Goal: Task Accomplishment & Management: Use online tool/utility

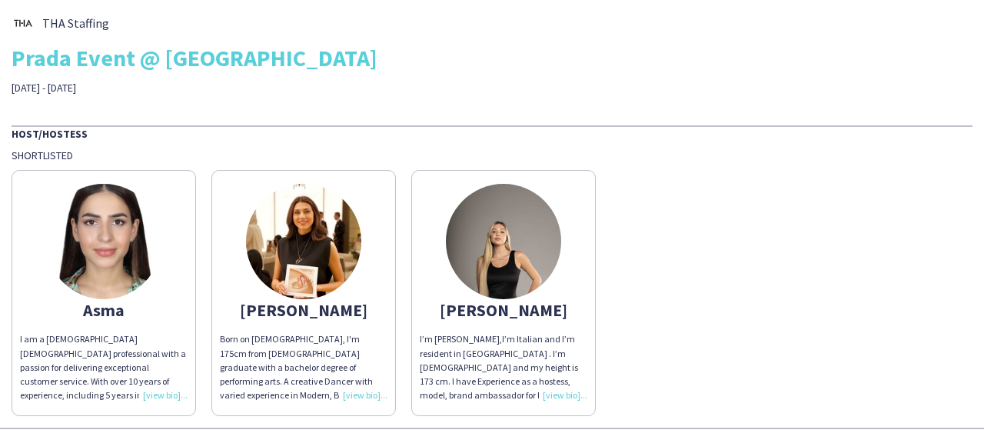
click at [360, 398] on div "Born on [DEMOGRAPHIC_DATA], I'm 175cm from [DEMOGRAPHIC_DATA] graduate with a b…" at bounding box center [304, 367] width 168 height 70
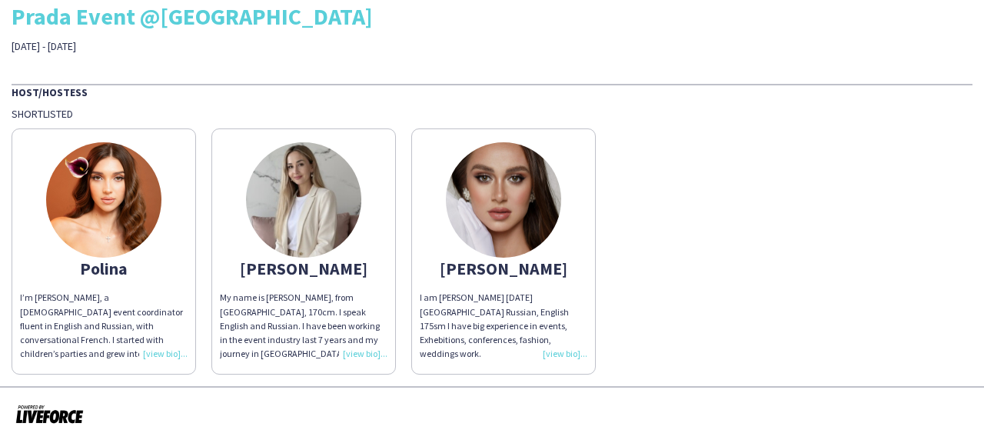
scroll to position [54, 0]
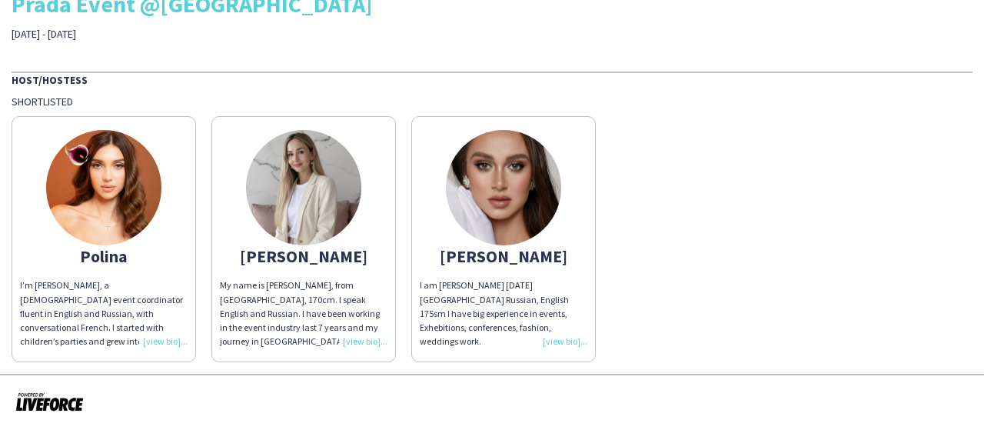
click at [151, 342] on div "I’m [PERSON_NAME], a [DEMOGRAPHIC_DATA] event coordinator fluent in English and…" at bounding box center [104, 313] width 168 height 70
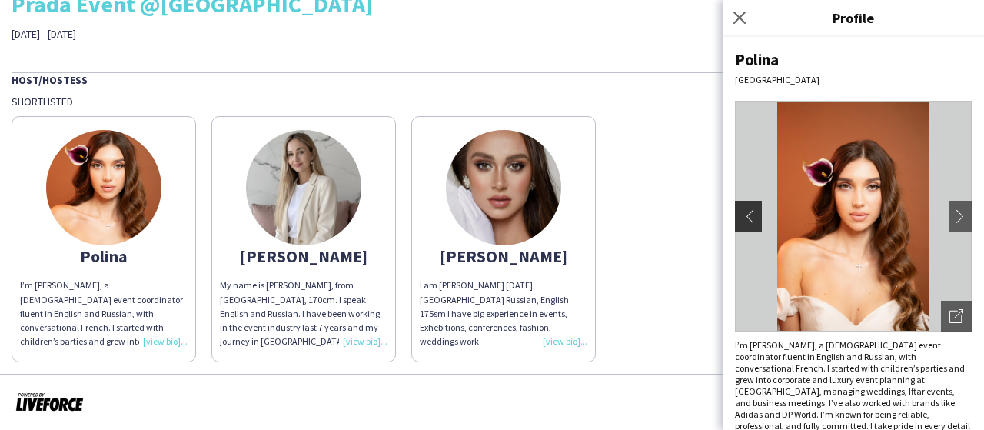
click at [751, 204] on button "chevron-left" at bounding box center [746, 216] width 31 height 31
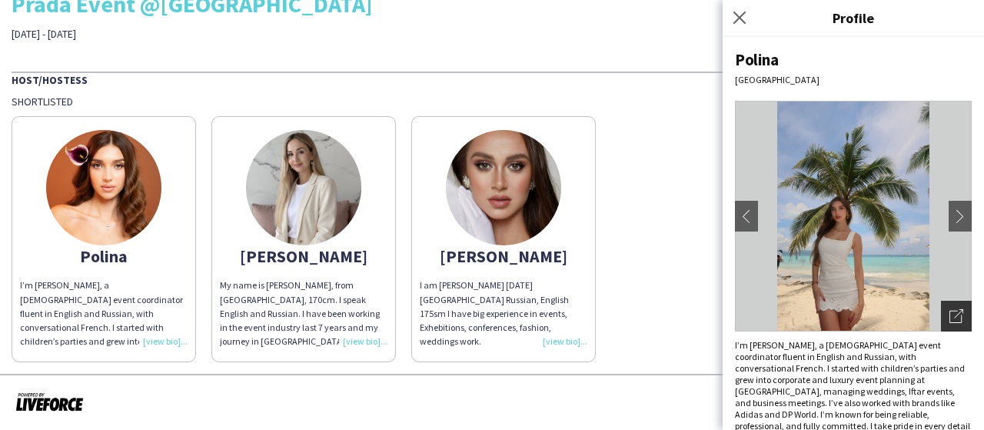
click at [954, 316] on div "Open photos pop-in" at bounding box center [956, 316] width 31 height 31
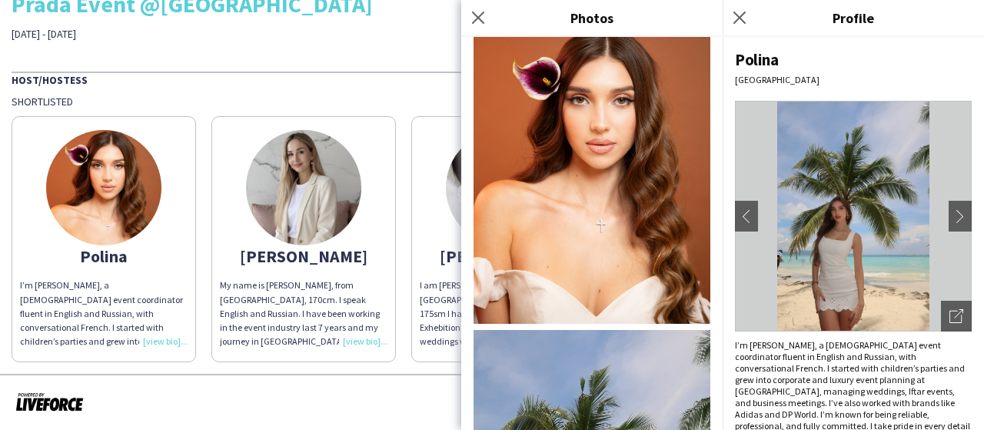
scroll to position [0, 0]
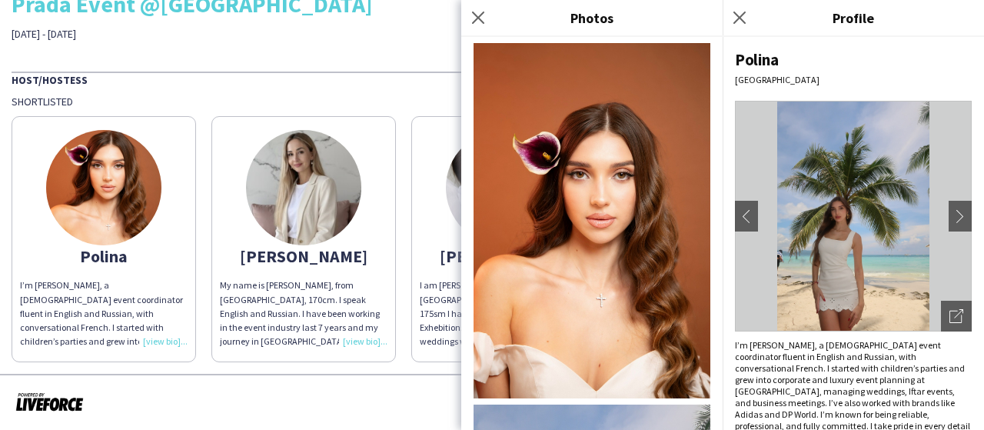
click at [390, 288] on app-share-pages-crew-card "[PERSON_NAME] My name is [PERSON_NAME], from [GEOGRAPHIC_DATA], 170cm. I speak …" at bounding box center [303, 239] width 185 height 246
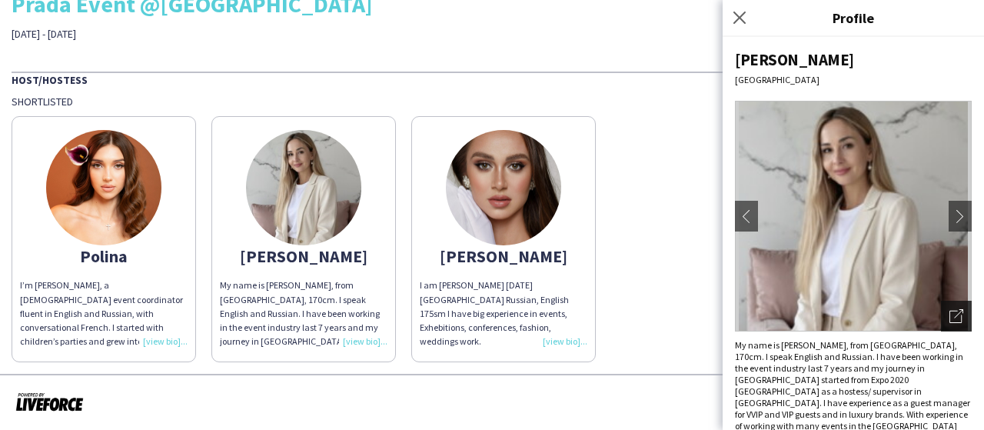
click at [950, 317] on icon "Open photos pop-in" at bounding box center [957, 316] width 14 height 14
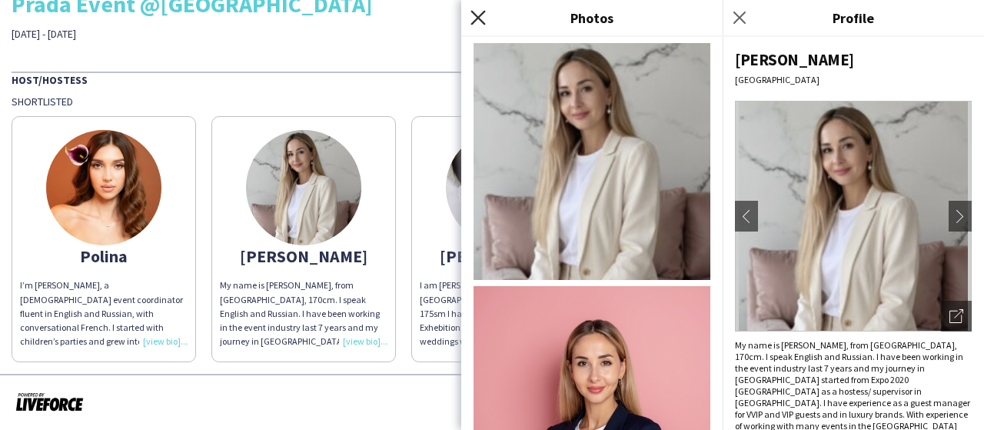
click at [477, 12] on icon "Close pop-in" at bounding box center [478, 17] width 15 height 15
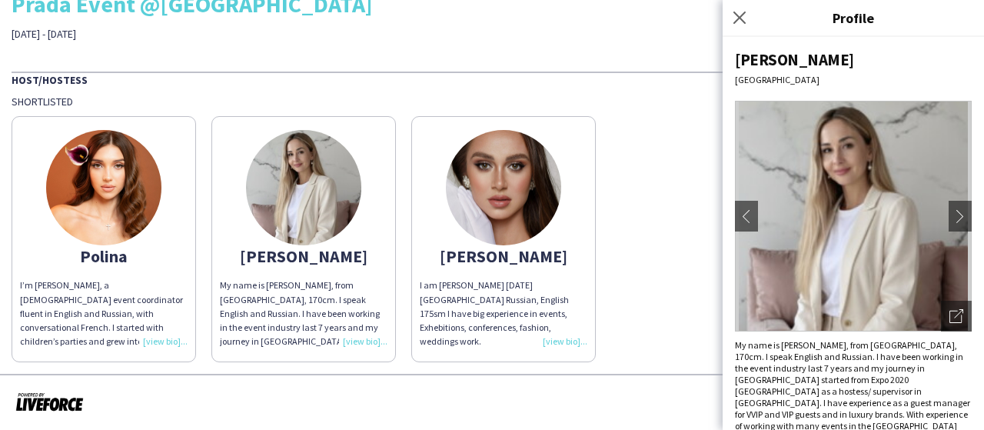
click at [566, 328] on div "I am [PERSON_NAME] [DATE] [GEOGRAPHIC_DATA] Russian, English 175sm I have big e…" at bounding box center [504, 313] width 168 height 70
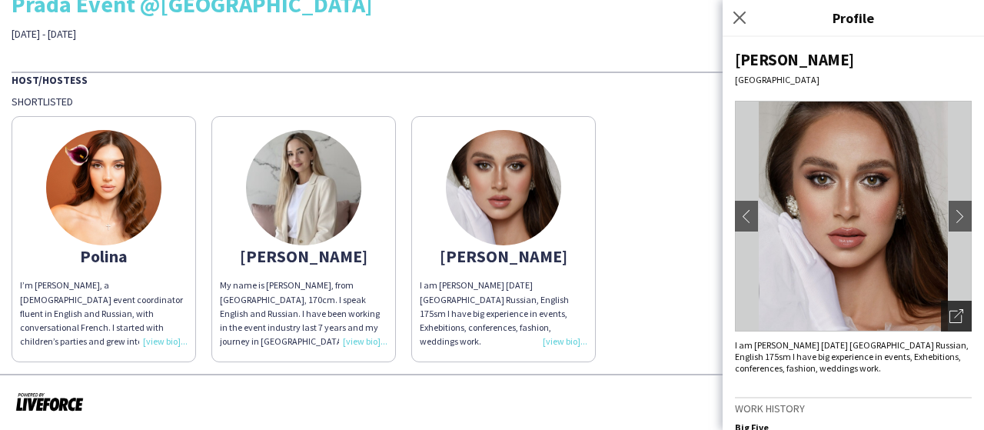
click at [950, 322] on icon "Open photos pop-in" at bounding box center [957, 316] width 14 height 14
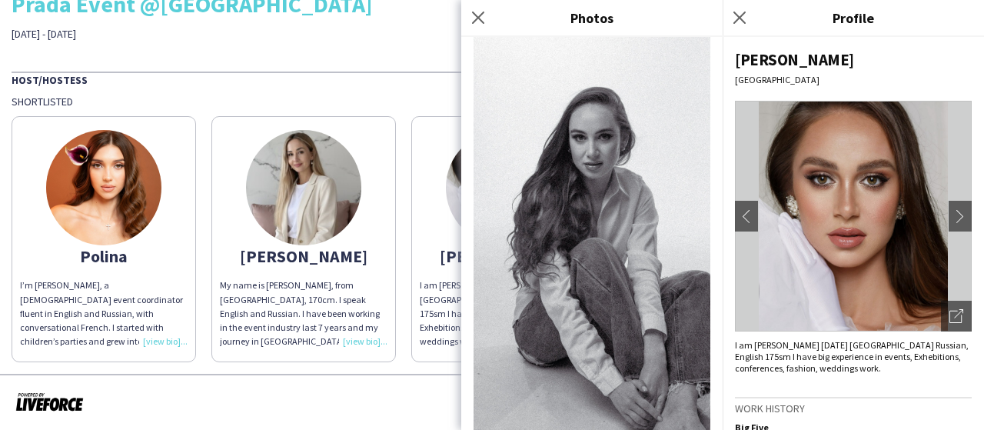
scroll to position [1418, 0]
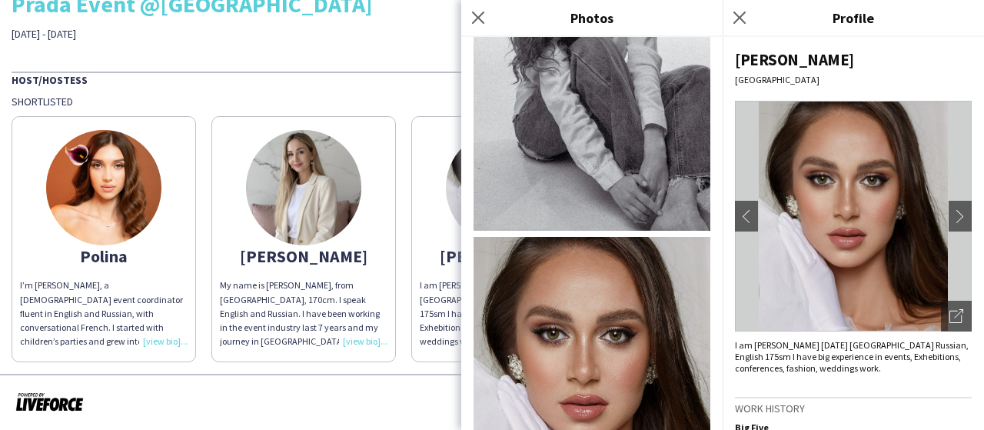
click at [735, 12] on icon at bounding box center [740, 18] width 12 height 12
